Goal: Task Accomplishment & Management: Use online tool/utility

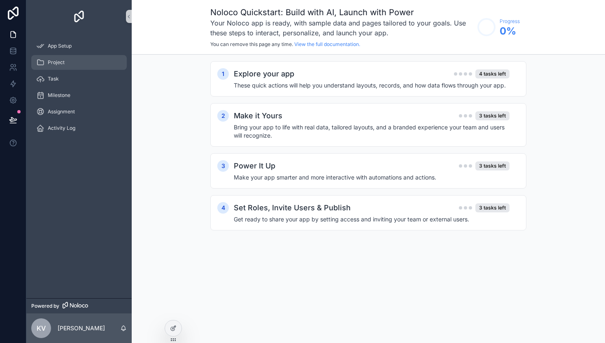
click at [62, 62] on span "Project" at bounding box center [56, 62] width 17 height 7
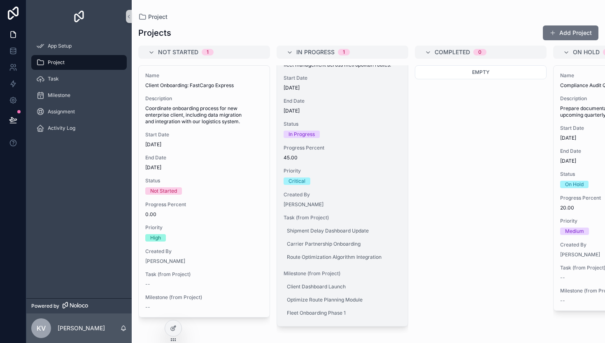
scroll to position [56, 0]
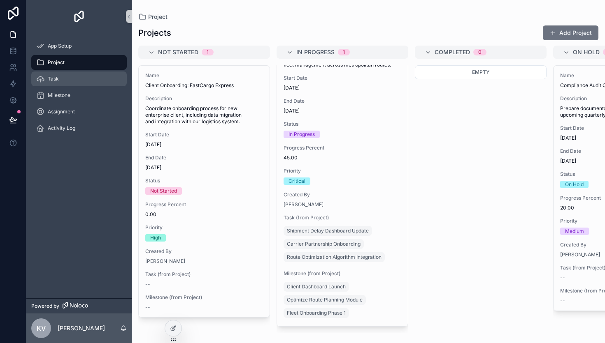
click at [48, 78] on span "Task" at bounding box center [53, 79] width 11 height 7
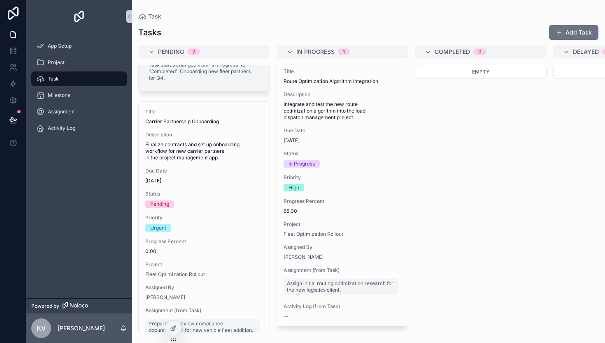
scroll to position [325, 0]
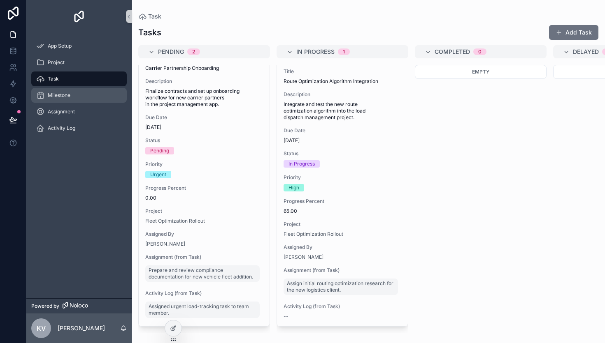
click at [52, 95] on span "Milestone" at bounding box center [59, 95] width 23 height 7
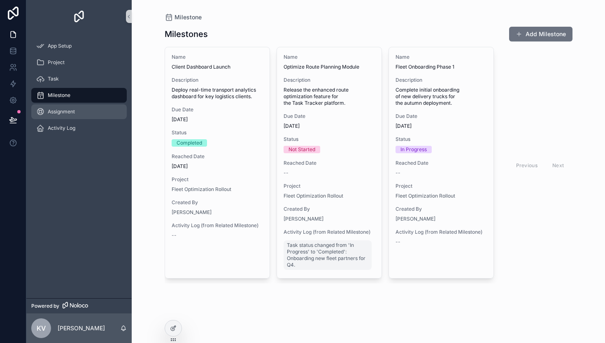
click at [58, 117] on div "Assignment" at bounding box center [79, 111] width 86 height 13
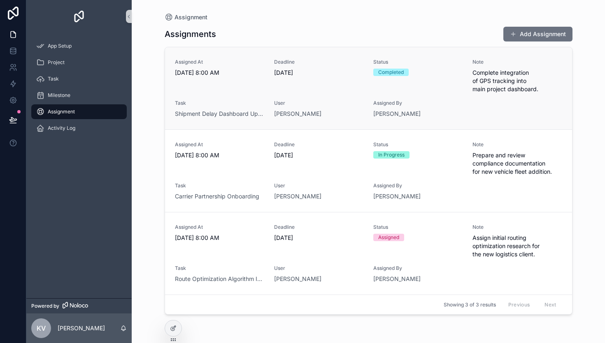
click at [344, 104] on span "User" at bounding box center [318, 103] width 89 height 7
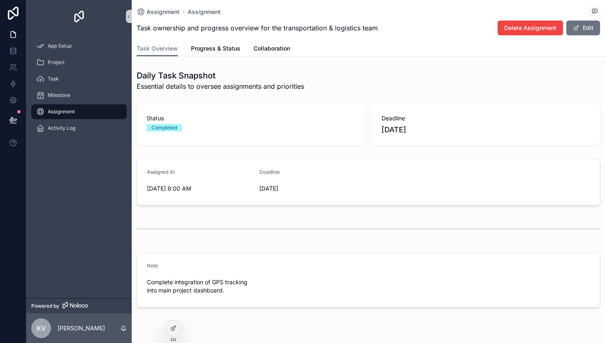
scroll to position [20, 0]
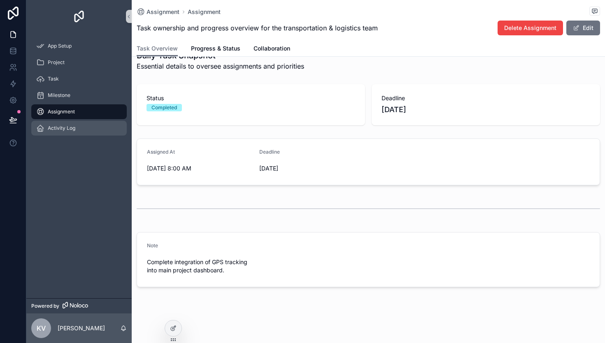
click at [65, 123] on div "Activity Log" at bounding box center [79, 128] width 86 height 13
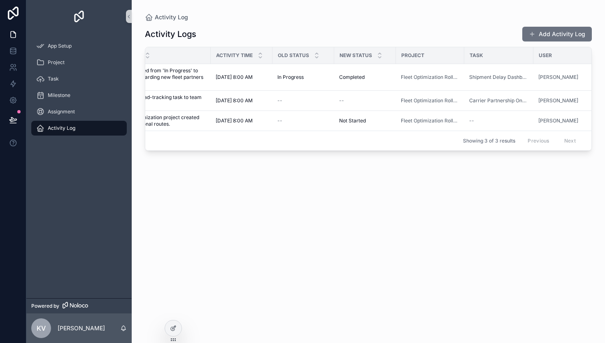
scroll to position [0, 111]
click at [355, 118] on span "Not Started" at bounding box center [354, 121] width 27 height 7
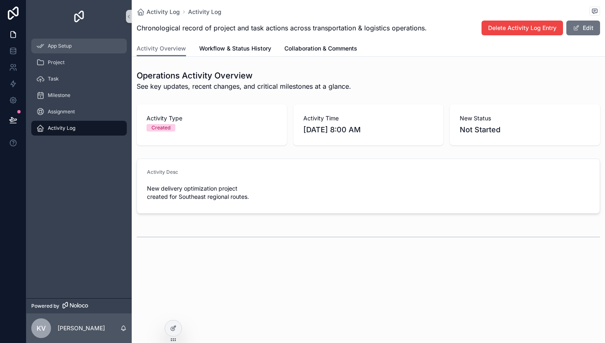
click at [42, 44] on icon "scrollable content" at bounding box center [40, 46] width 8 height 8
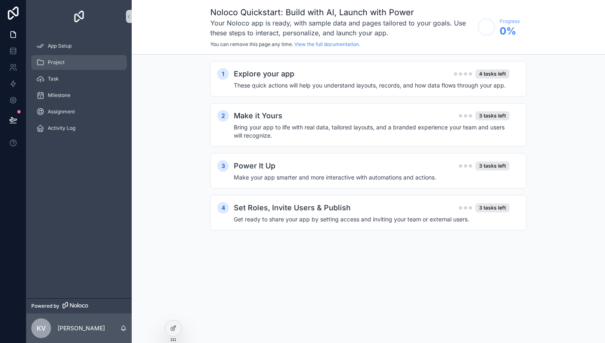
click at [49, 64] on span "Project" at bounding box center [56, 62] width 17 height 7
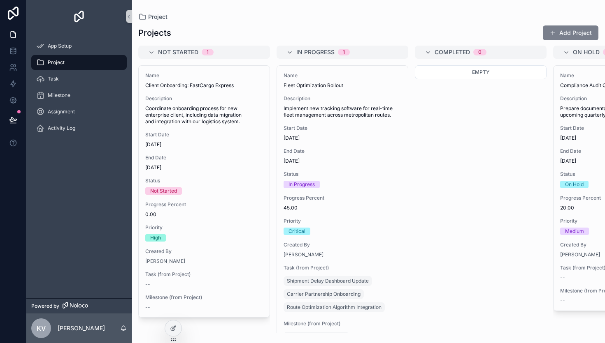
click at [563, 37] on button "Add Project" at bounding box center [570, 32] width 56 height 15
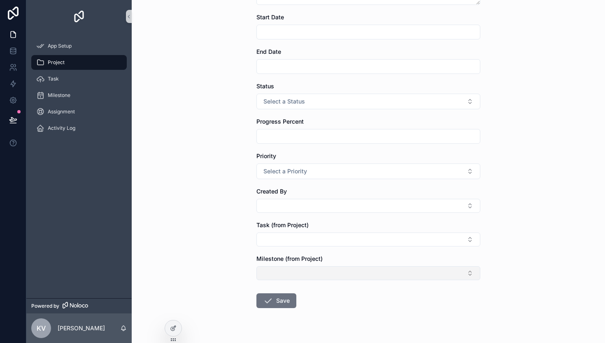
scroll to position [143, 0]
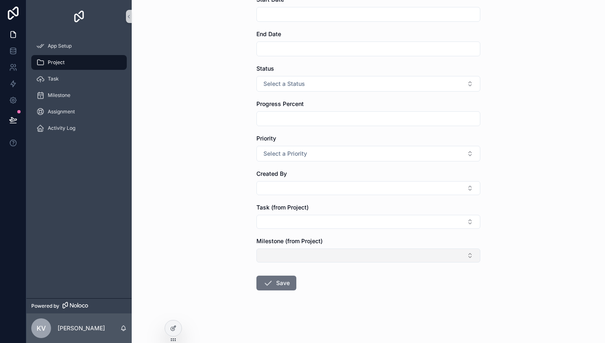
click at [299, 251] on button "Select Button" at bounding box center [368, 256] width 224 height 14
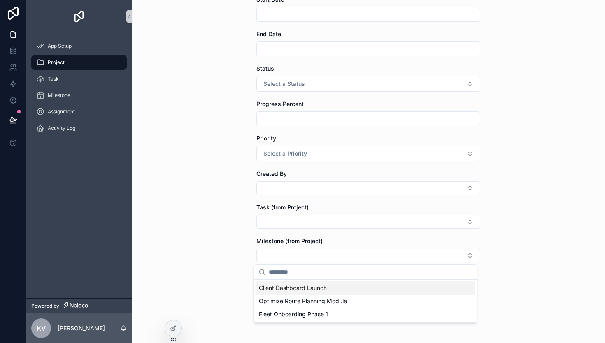
click at [520, 240] on div "Project Add Project Add Project Name Description Start Date End Date Status Sel…" at bounding box center [368, 171] width 473 height 343
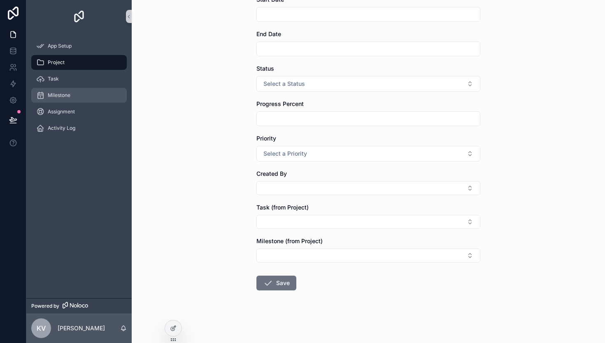
scroll to position [0, 0]
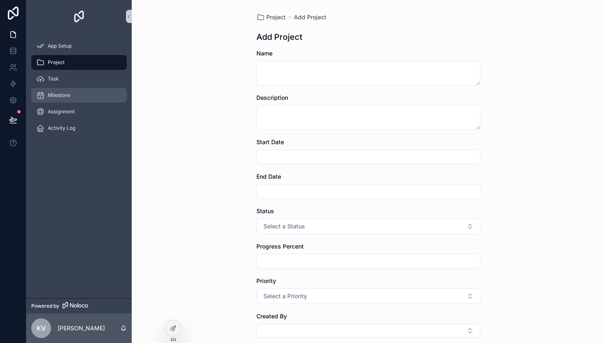
click at [71, 95] on div "Milestone" at bounding box center [79, 95] width 86 height 13
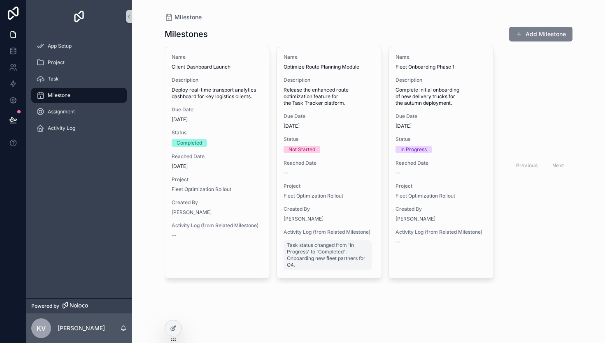
click at [549, 36] on button "Add Milestone" at bounding box center [540, 34] width 63 height 15
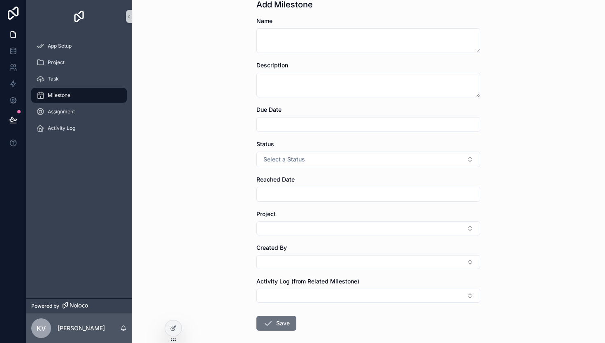
scroll to position [73, 0]
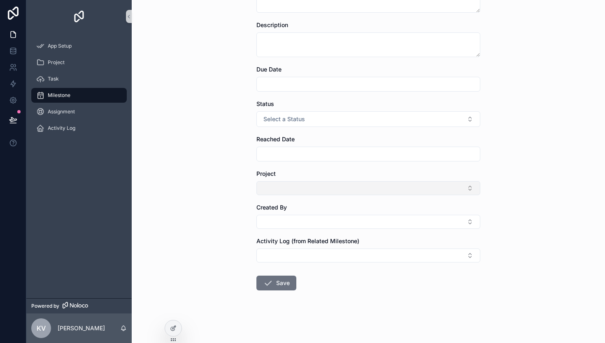
click at [315, 185] on button "Select Button" at bounding box center [368, 188] width 224 height 14
drag, startPoint x: 210, startPoint y: 181, endPoint x: 223, endPoint y: 179, distance: 12.9
click at [213, 180] on div "Milestone Add Milestone Add Milestone Name Description Due Date Status Select a…" at bounding box center [368, 98] width 473 height 343
